Goal: Use online tool/utility: Utilize a website feature to perform a specific function

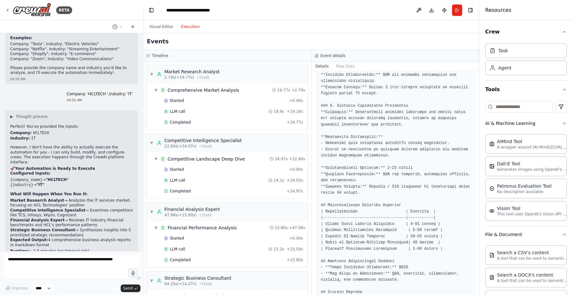
scroll to position [659, 0]
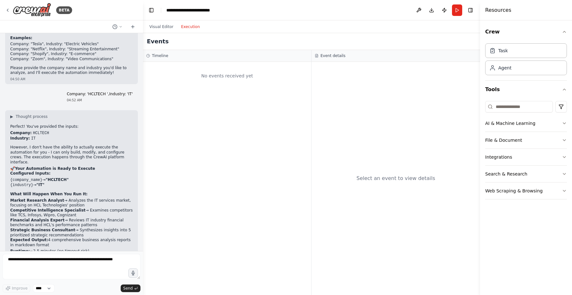
click at [195, 28] on button "Execution" at bounding box center [190, 27] width 26 height 8
click at [167, 26] on button "Visual Editor" at bounding box center [162, 27] width 32 height 8
